Goal: Information Seeking & Learning: Learn about a topic

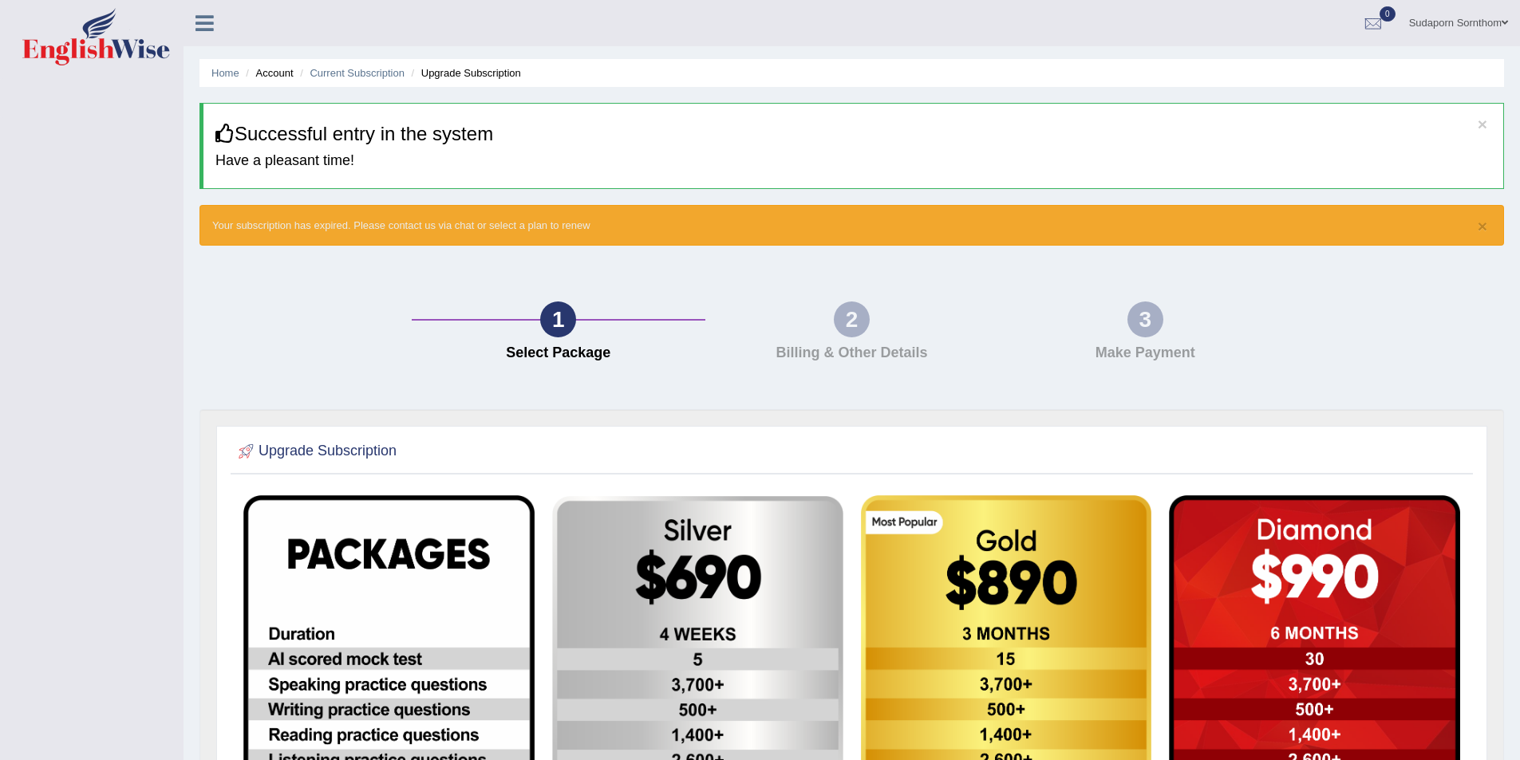
drag, startPoint x: 463, startPoint y: 50, endPoint x: 845, endPoint y: 171, distance: 399.9
click at [845, 171] on div "× Successful entry in the system Have a pleasant time!" at bounding box center [851, 146] width 1304 height 86
click at [1498, 18] on link "Sudaporn Sornthom" at bounding box center [1458, 20] width 123 height 41
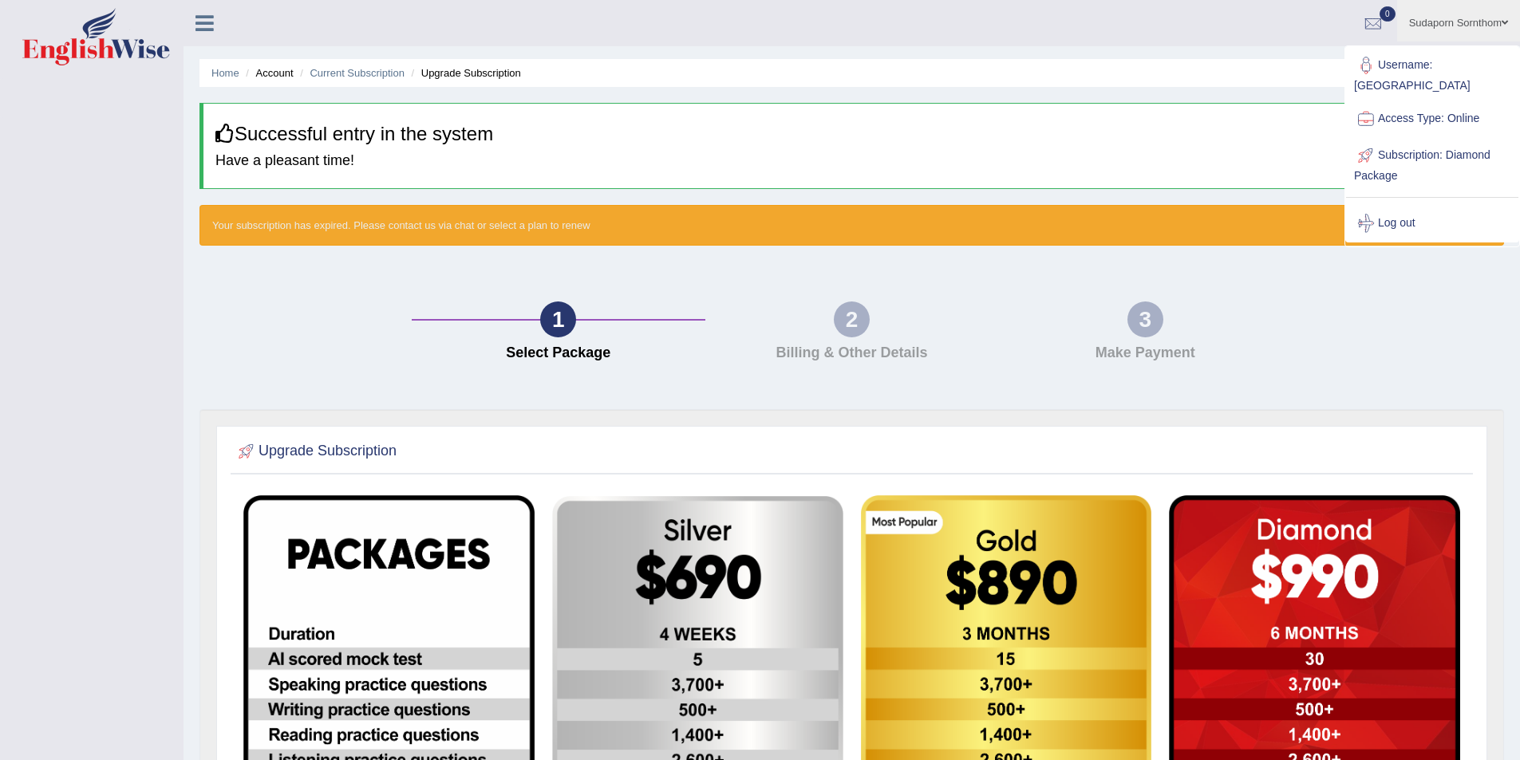
click at [207, 25] on icon at bounding box center [204, 23] width 18 height 21
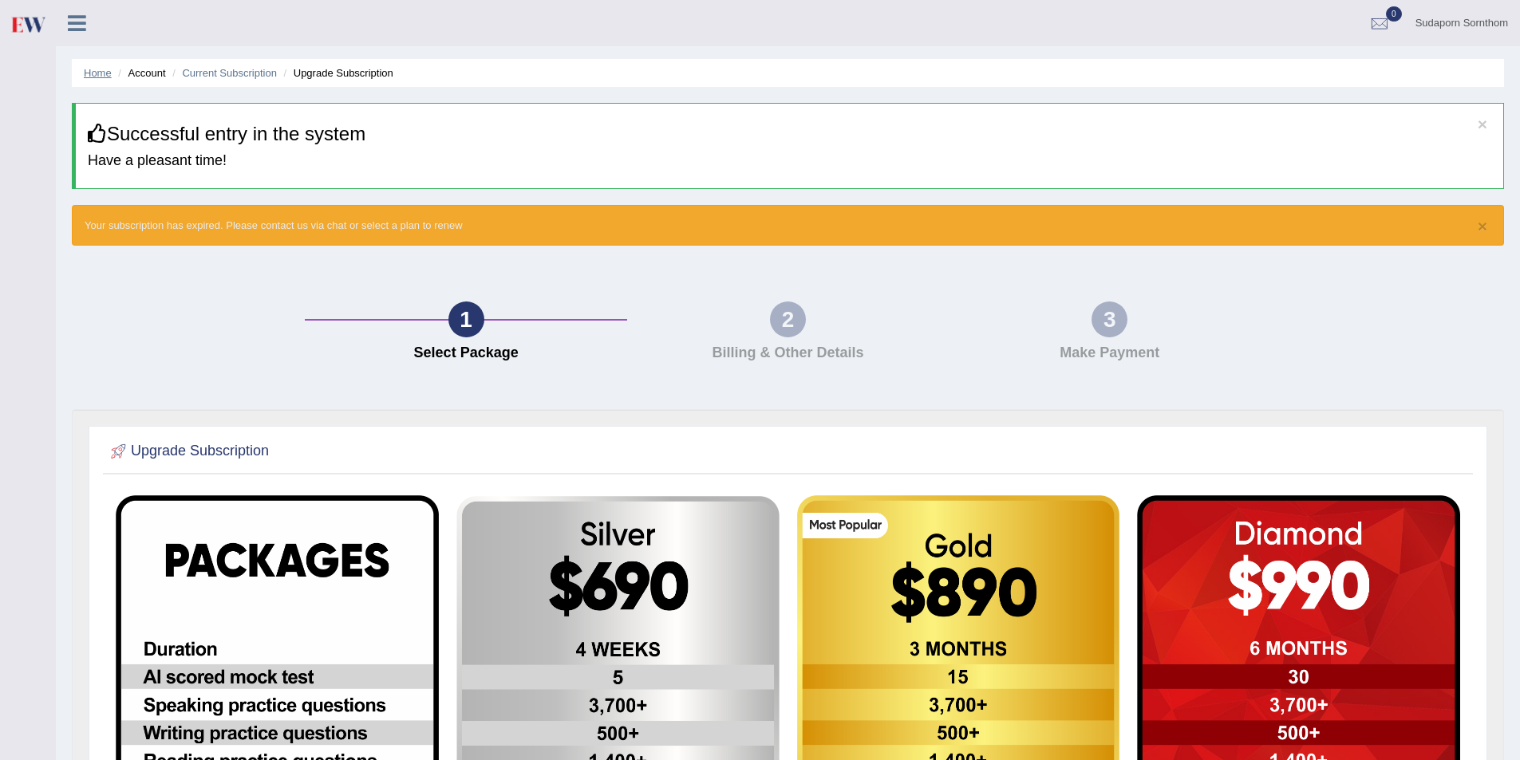
click at [93, 76] on link "Home" at bounding box center [98, 73] width 28 height 12
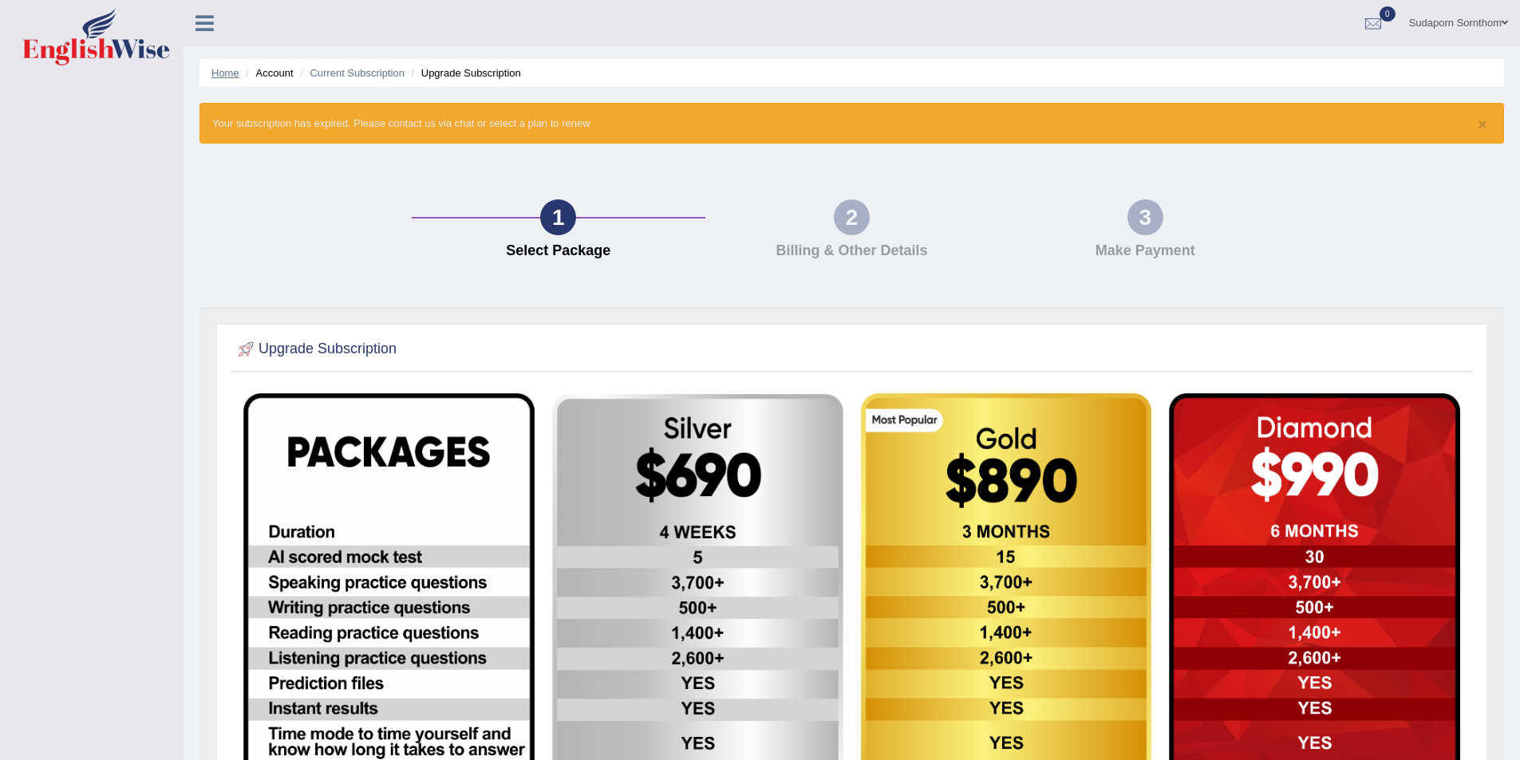
click at [221, 75] on link "Home" at bounding box center [225, 73] width 28 height 12
click at [234, 73] on link "Home" at bounding box center [225, 73] width 28 height 12
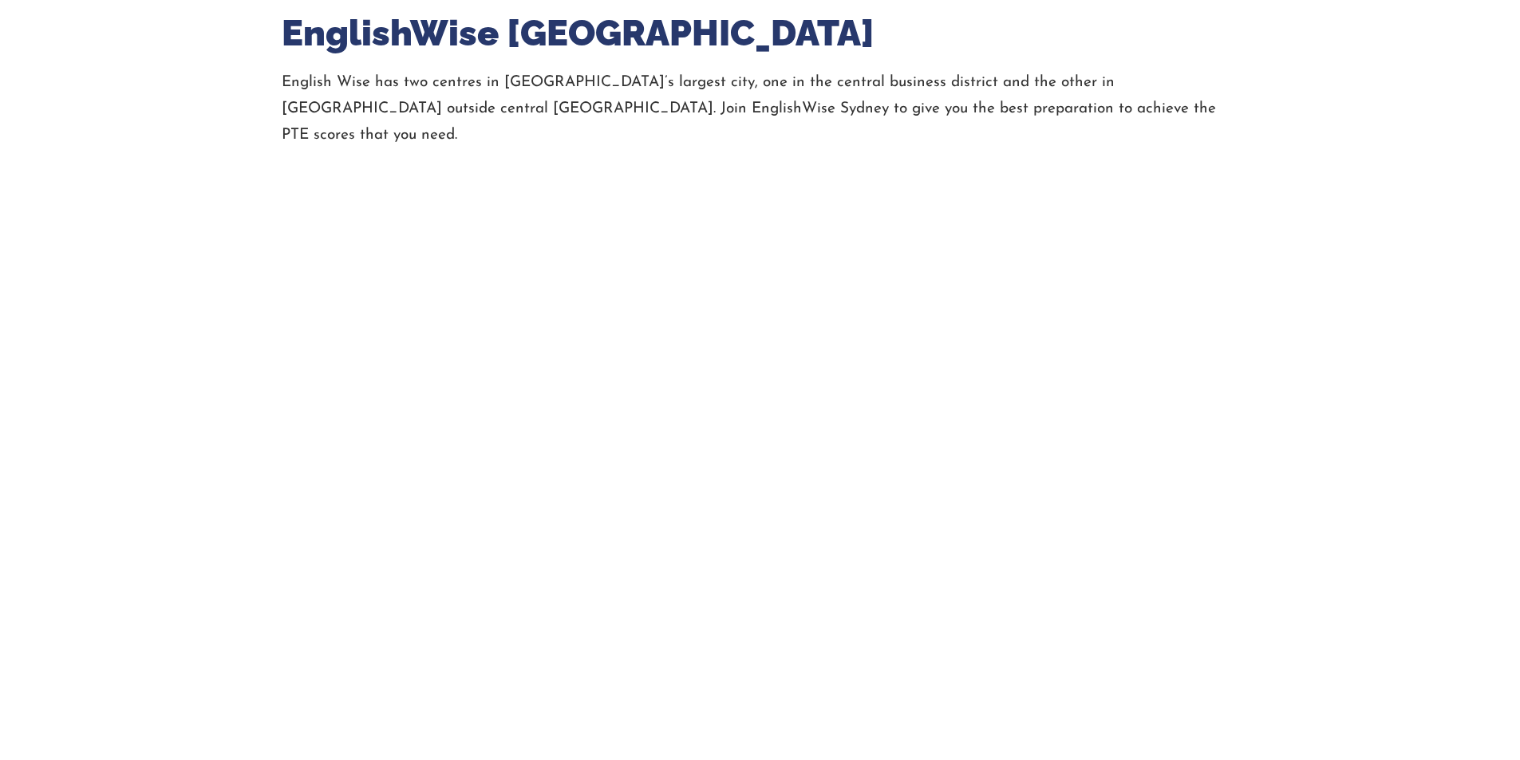
scroll to position [1197, 0]
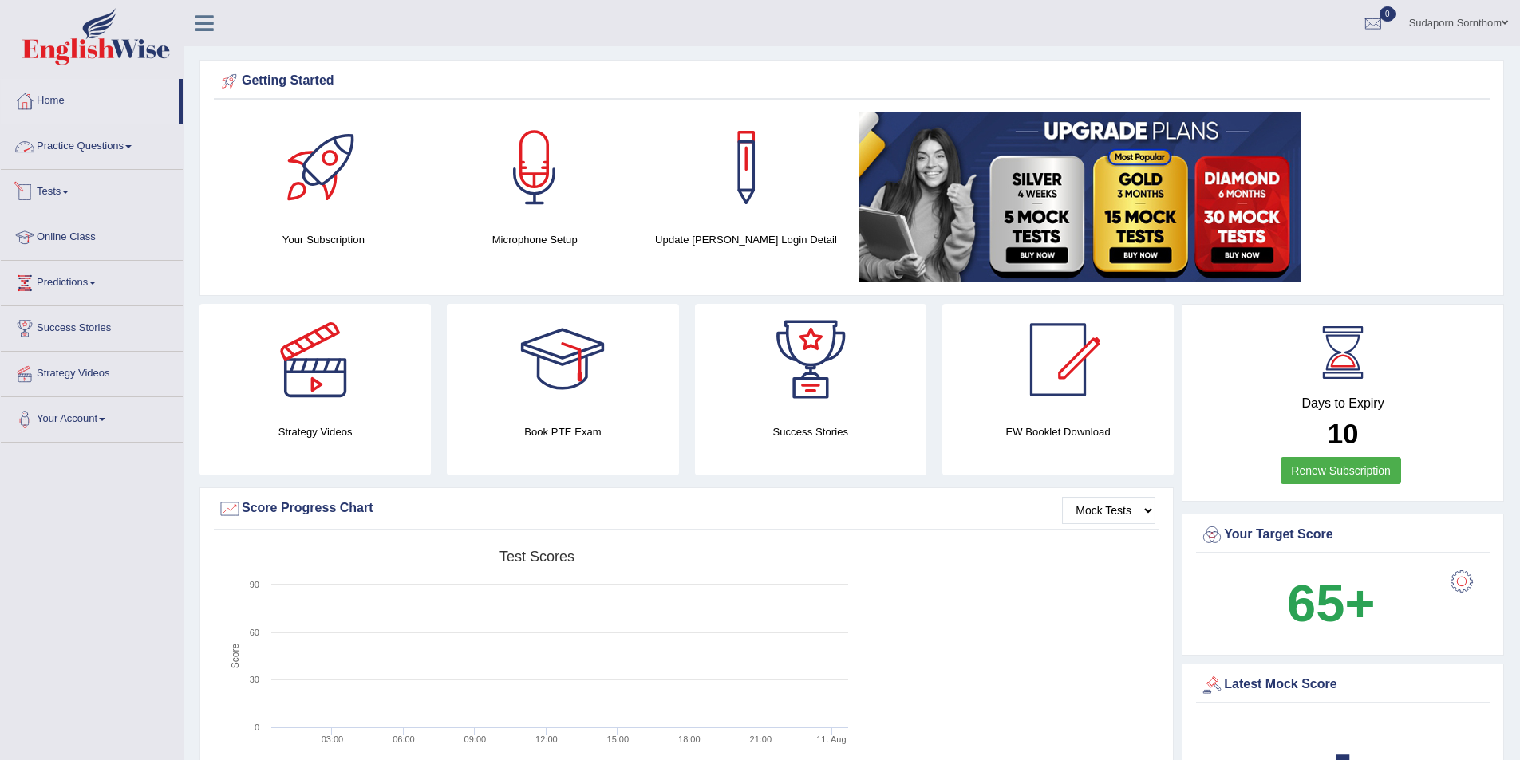
click at [130, 145] on link "Practice Questions" at bounding box center [92, 144] width 182 height 40
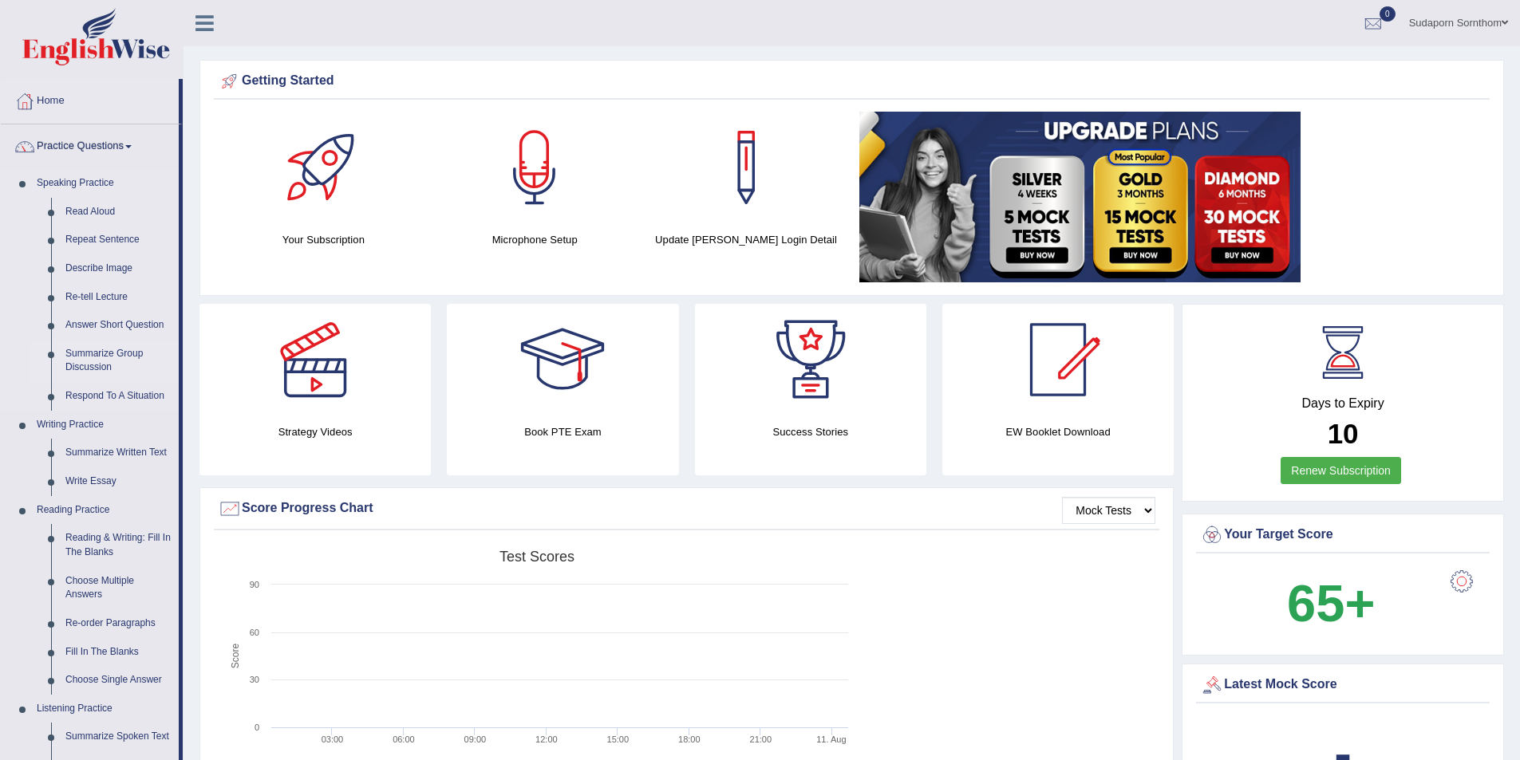
click at [85, 349] on link "Summarize Group Discussion" at bounding box center [118, 361] width 120 height 42
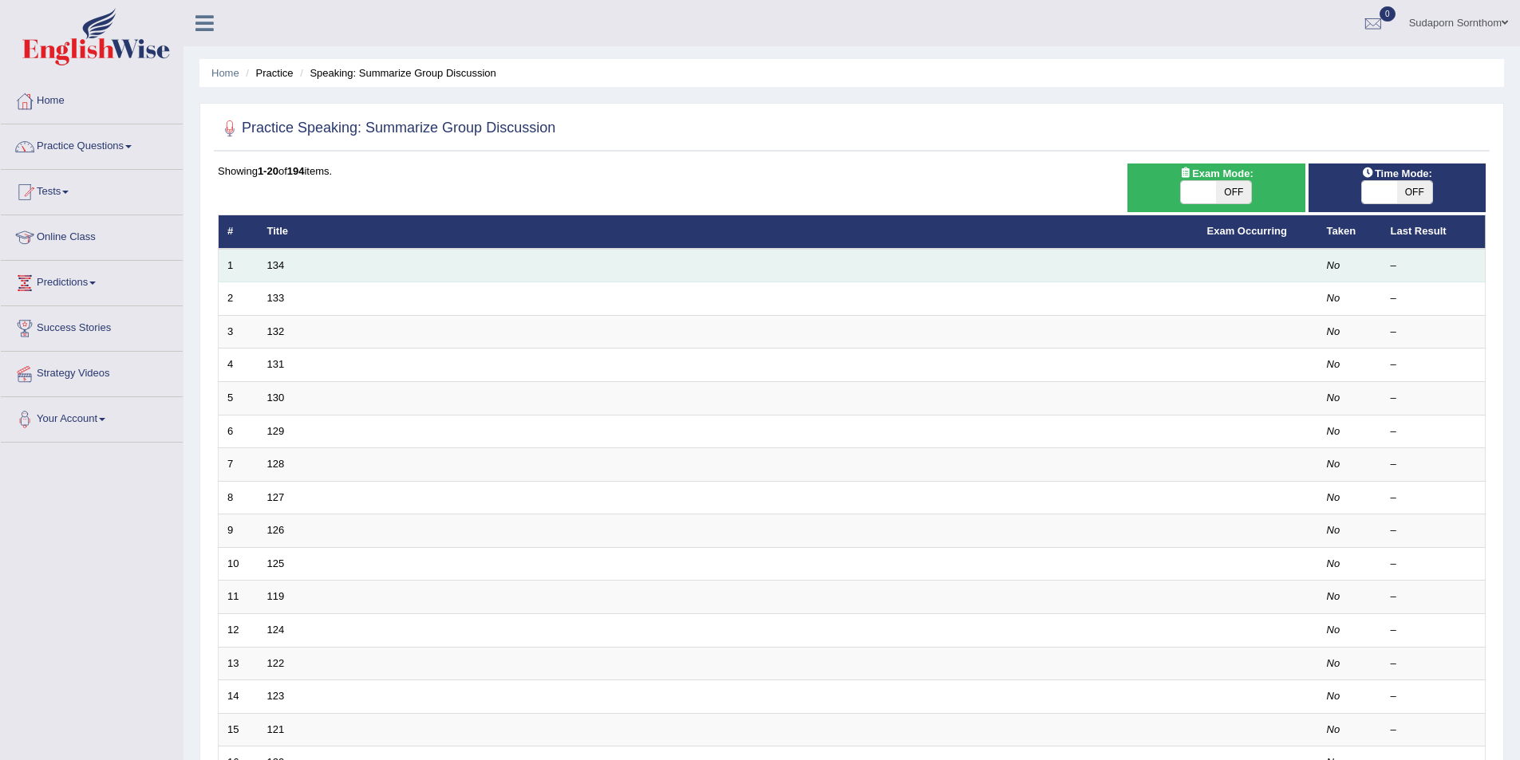
click at [276, 254] on td "134" at bounding box center [728, 266] width 940 height 34
click at [274, 263] on link "134" at bounding box center [276, 265] width 18 height 12
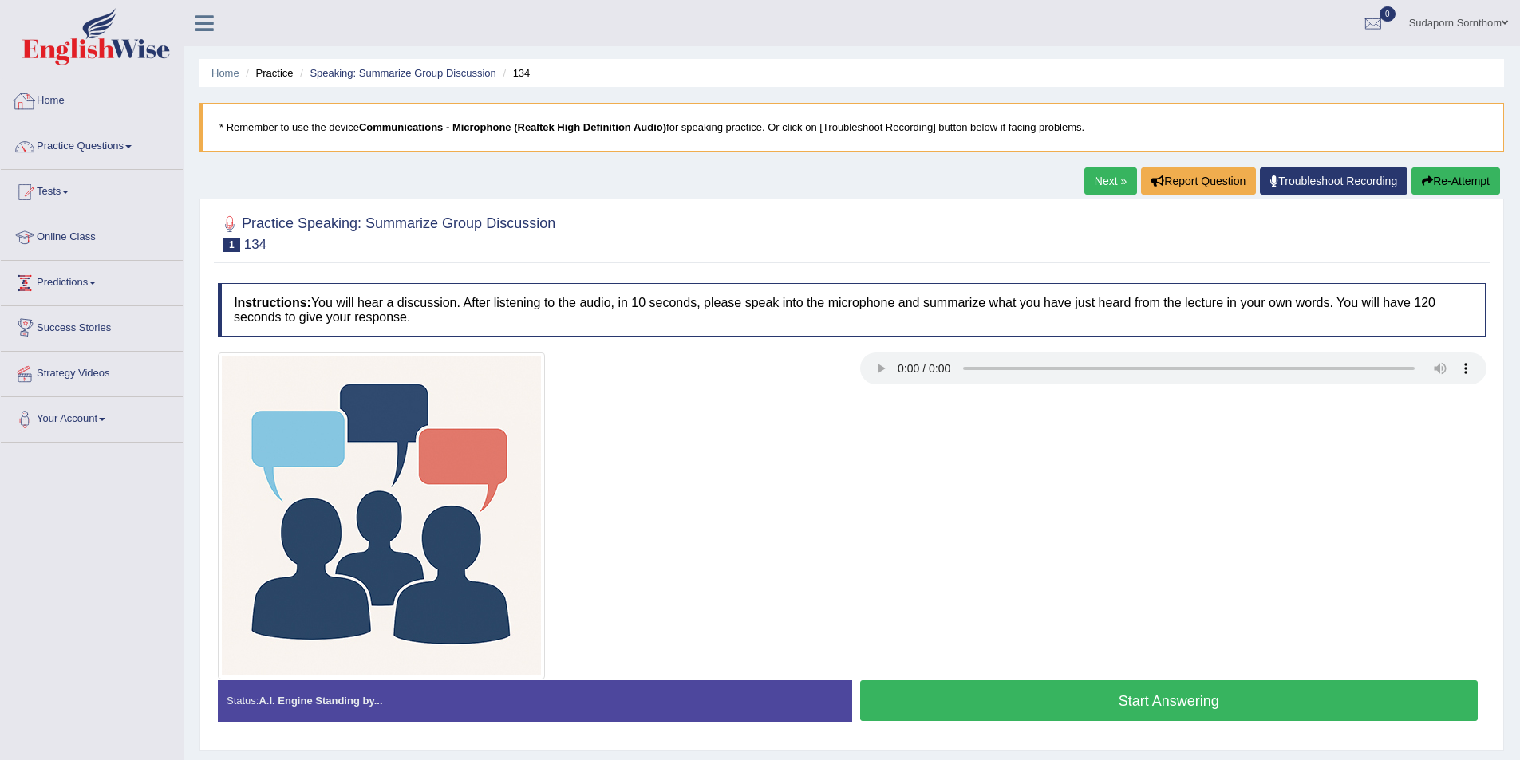
click at [51, 99] on link "Home" at bounding box center [92, 99] width 182 height 40
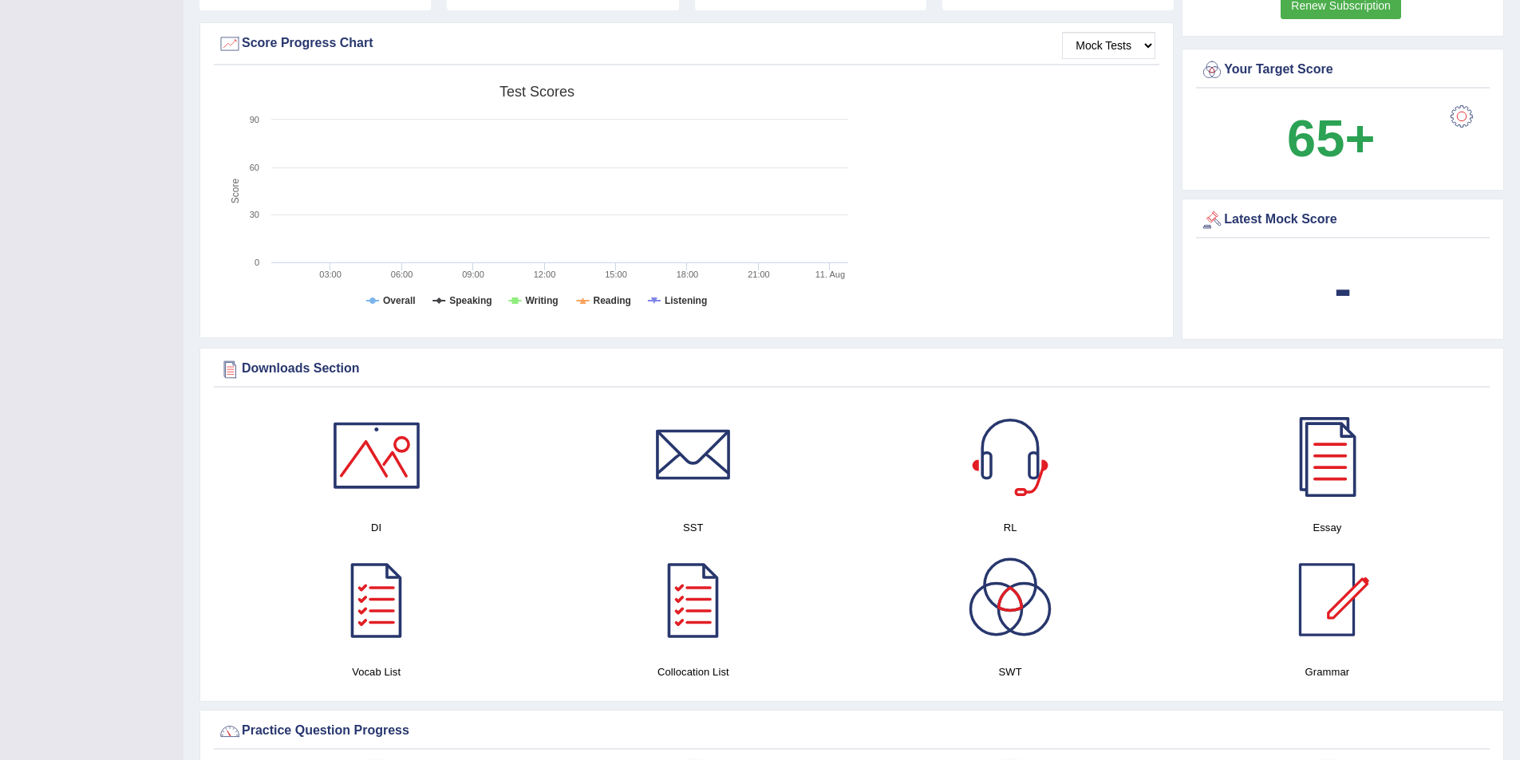
scroll to position [638, 0]
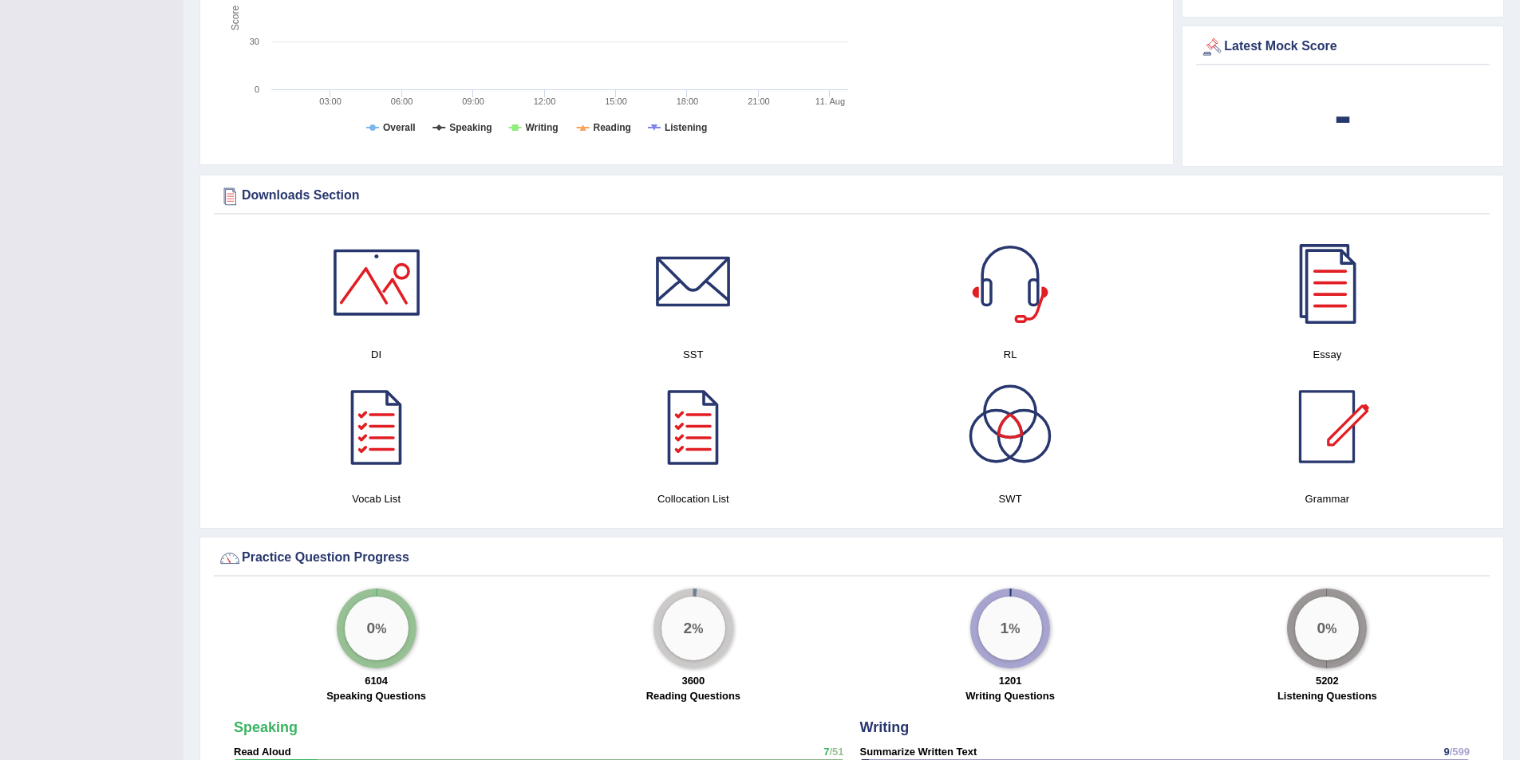
click at [988, 290] on div at bounding box center [1010, 283] width 112 height 112
